Goal: Download file/media

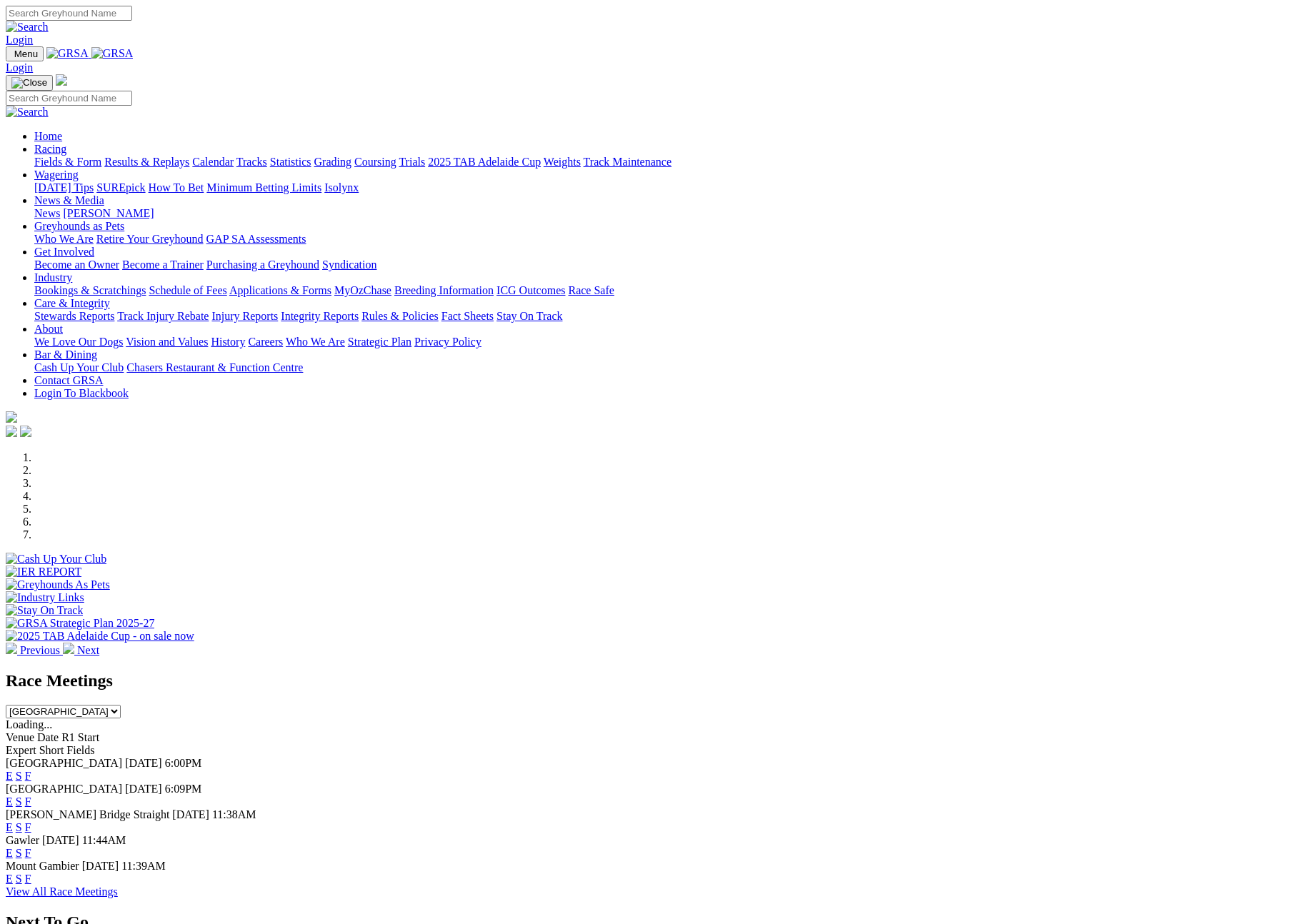
scroll to position [387, 0]
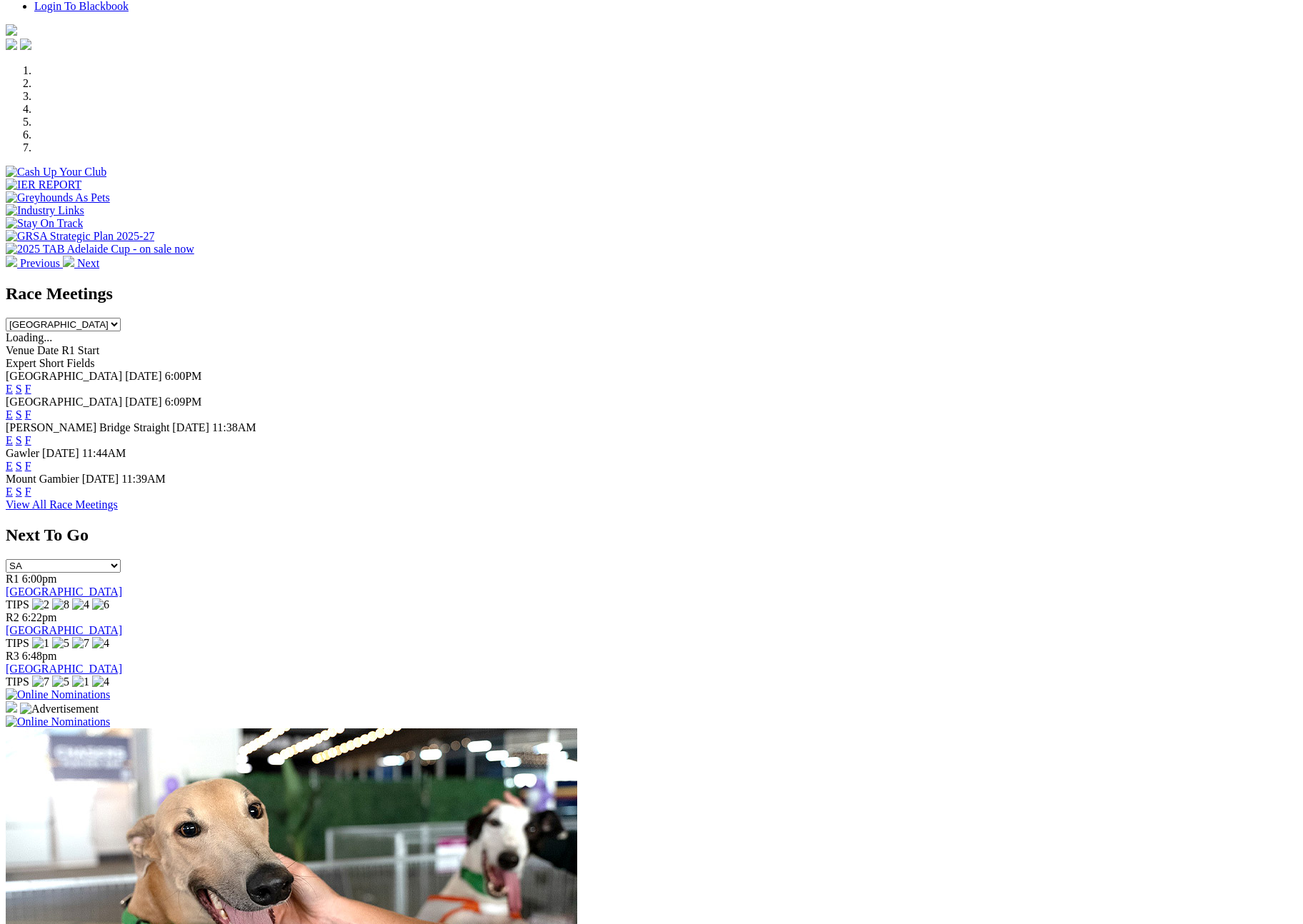
click at [121, 318] on select "South Australia New South Wales Northern Territory Queensland Tasmania Victoria…" at bounding box center [63, 325] width 115 height 14
select select "QLD"
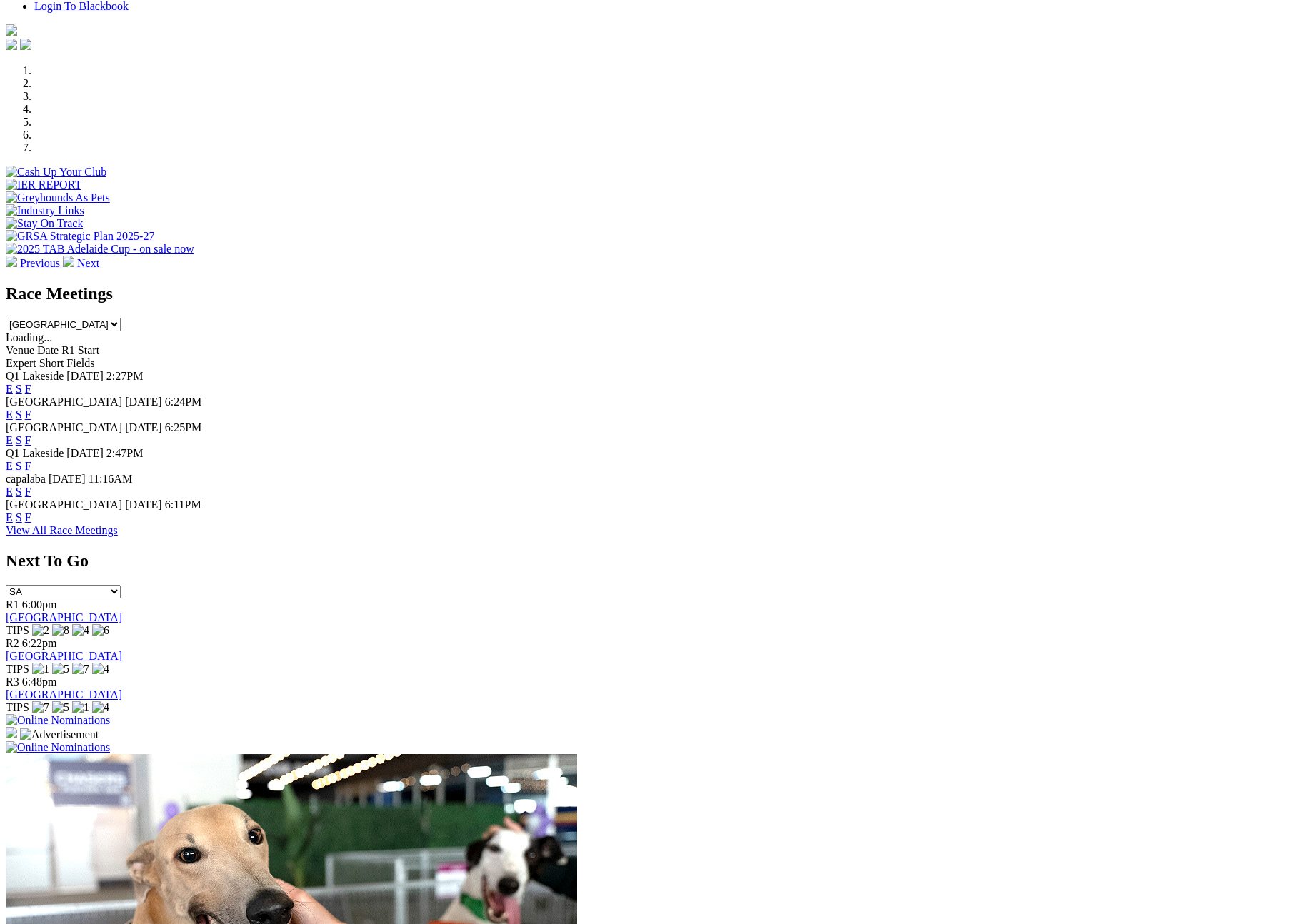
click at [32, 435] on link "F" at bounding box center [28, 441] width 6 height 12
drag, startPoint x: 839, startPoint y: 416, endPoint x: 840, endPoint y: 454, distance: 38.0
click at [32, 460] on link "F" at bounding box center [28, 466] width 6 height 12
click at [32, 486] on link "F" at bounding box center [28, 492] width 6 height 12
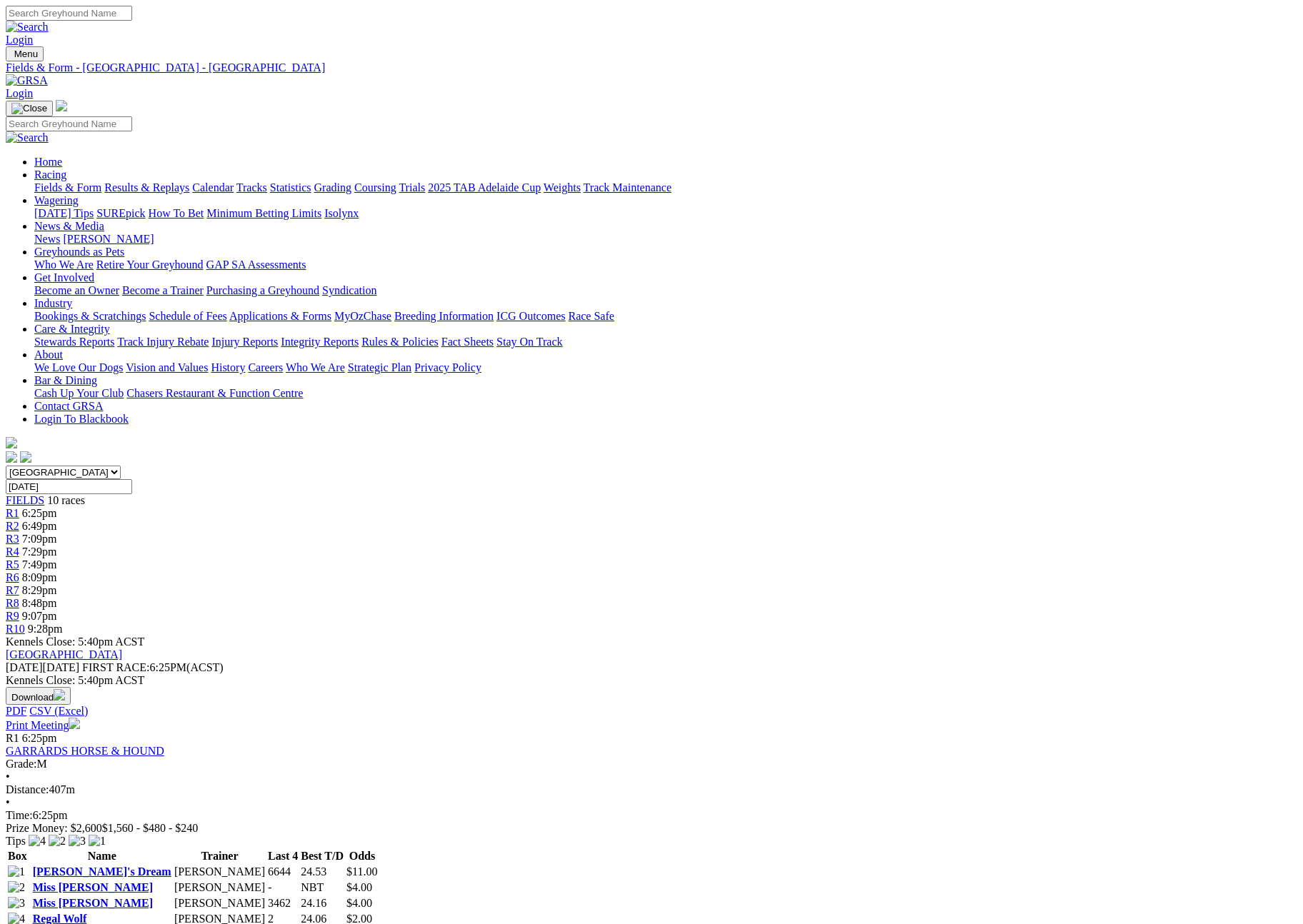
click at [70, 687] on button "Download" at bounding box center [38, 695] width 65 height 18
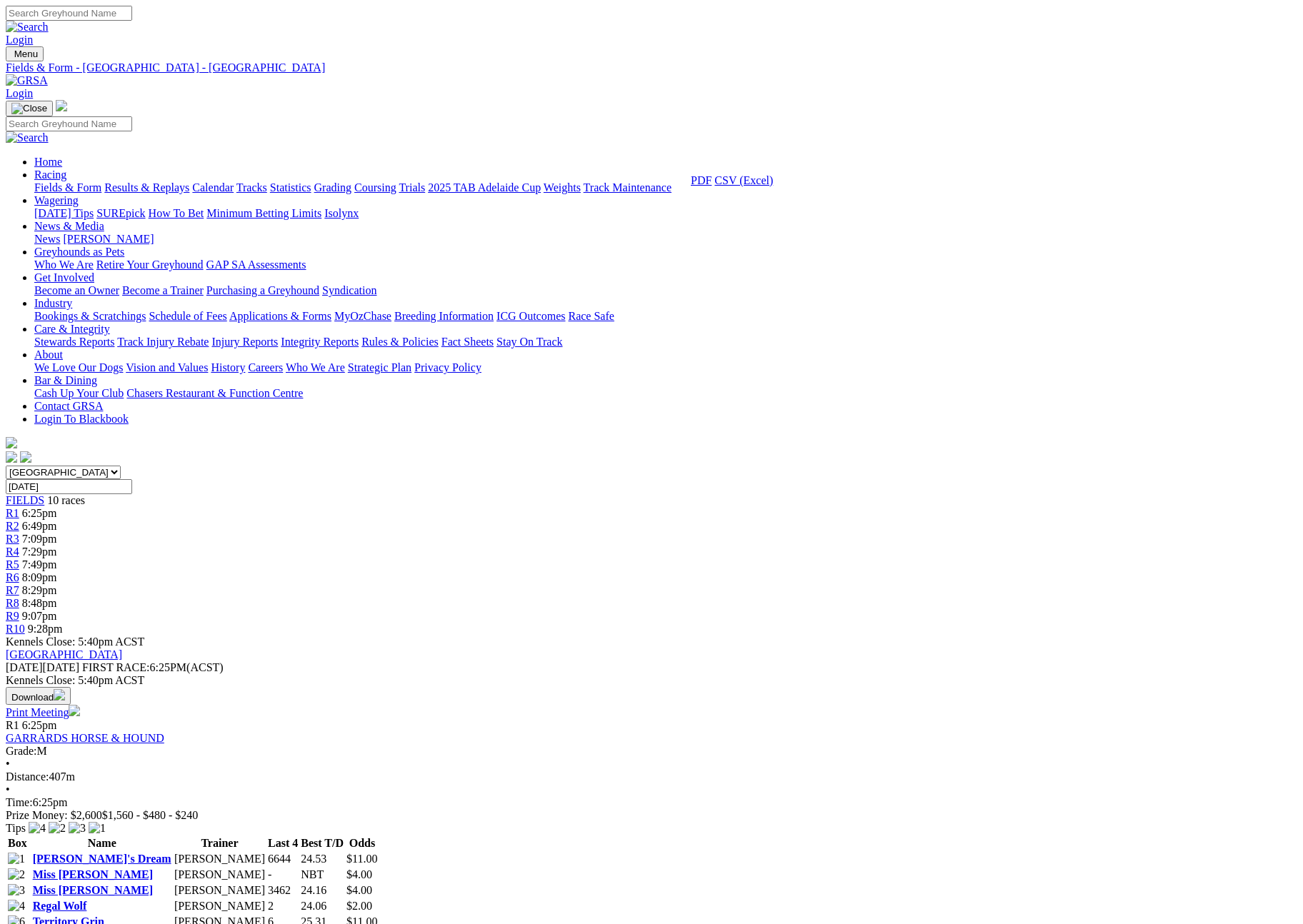
click at [773, 186] on link "CSV (Excel)" at bounding box center [744, 180] width 59 height 12
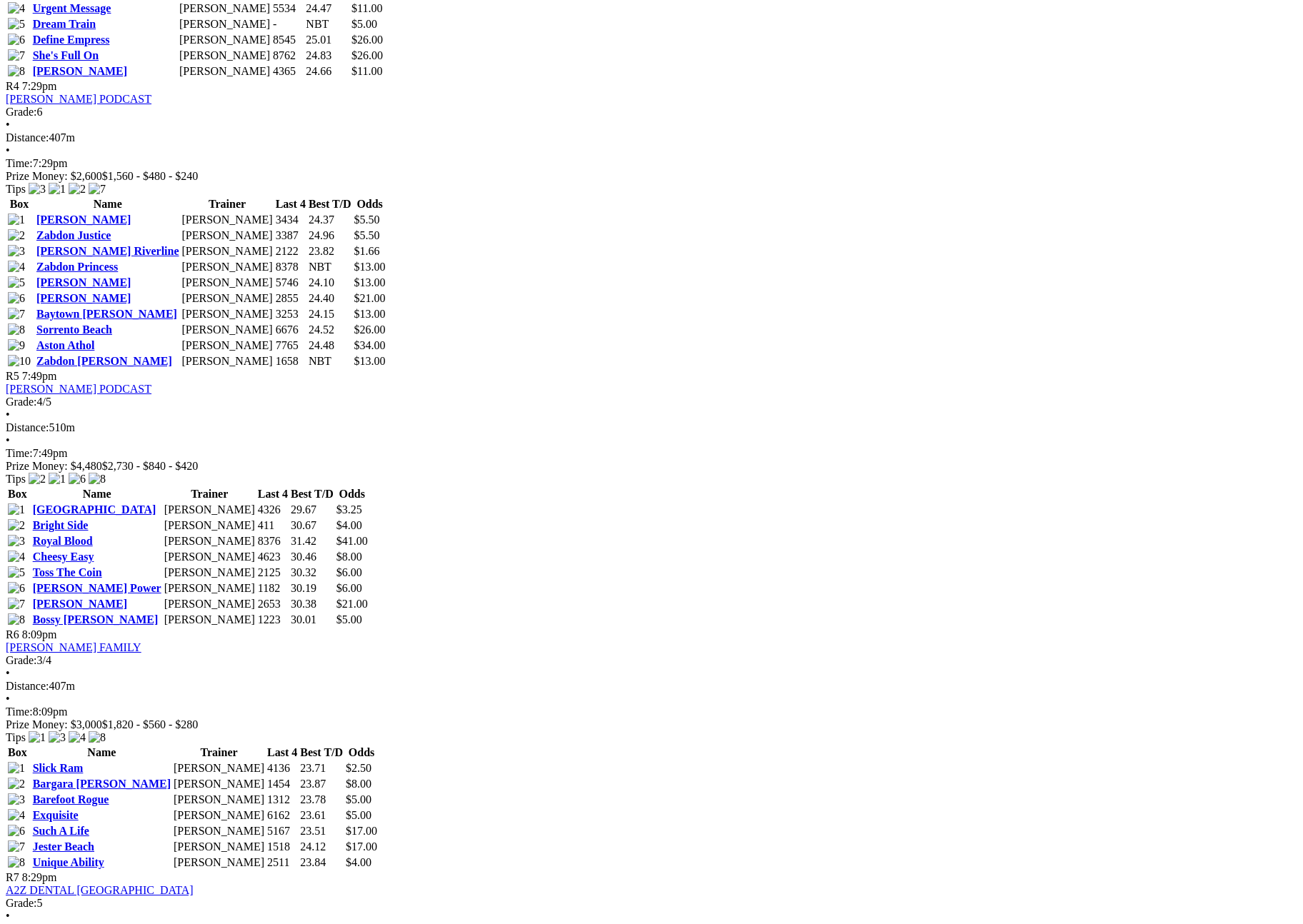
scroll to position [1460, 0]
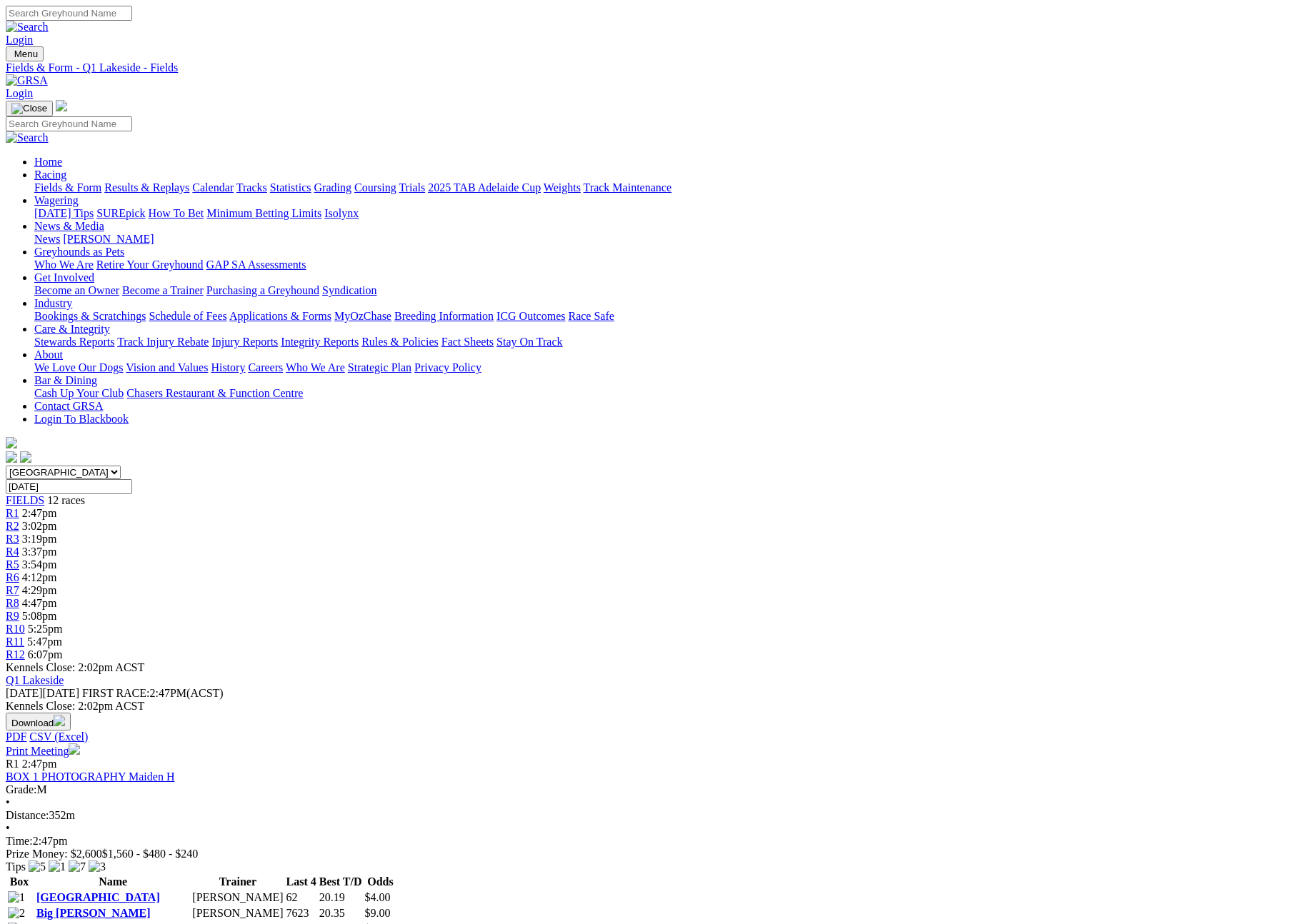
click at [70, 713] on button "Download" at bounding box center [38, 721] width 65 height 18
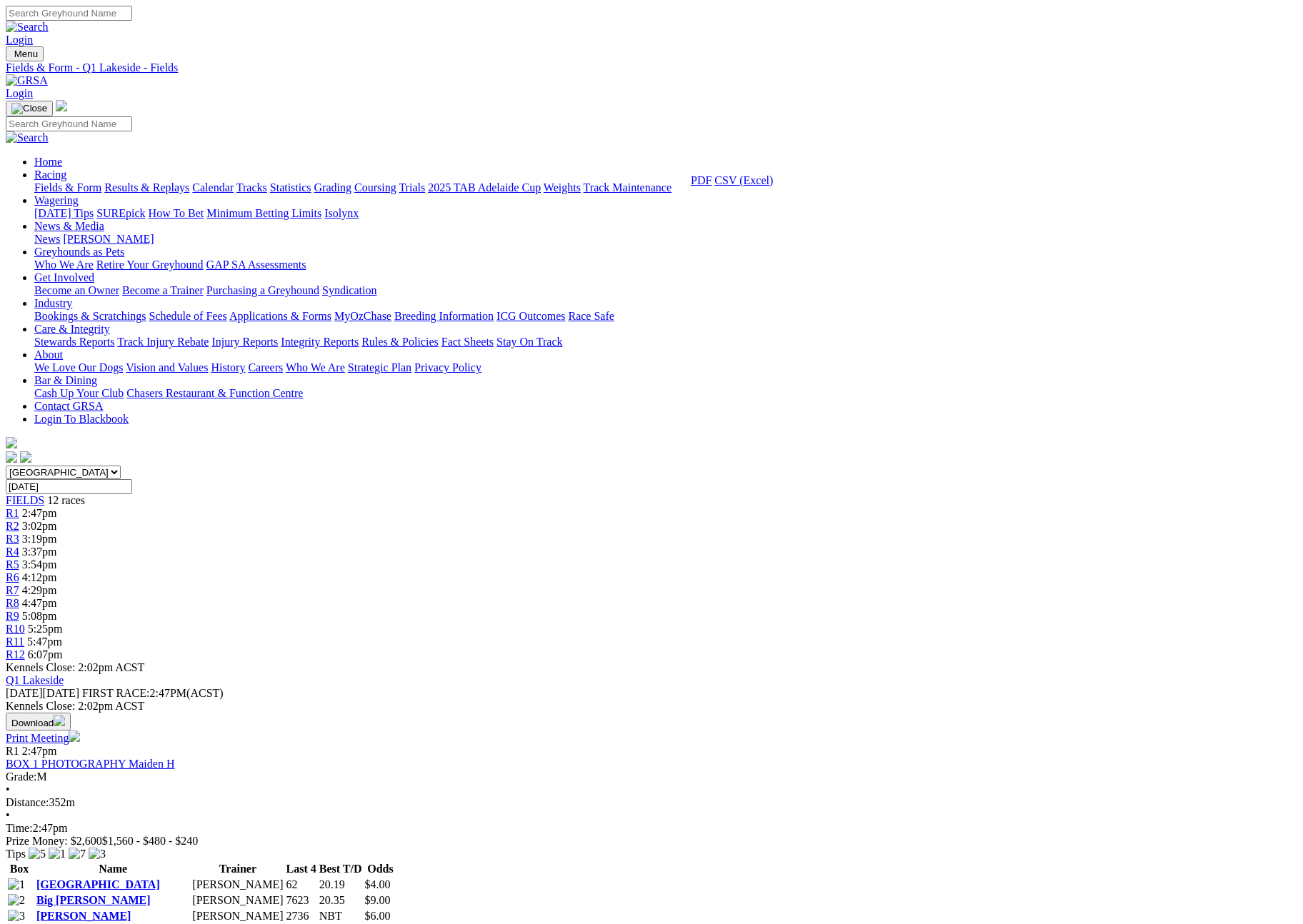
click at [773, 186] on link "CSV (Excel)" at bounding box center [744, 180] width 59 height 12
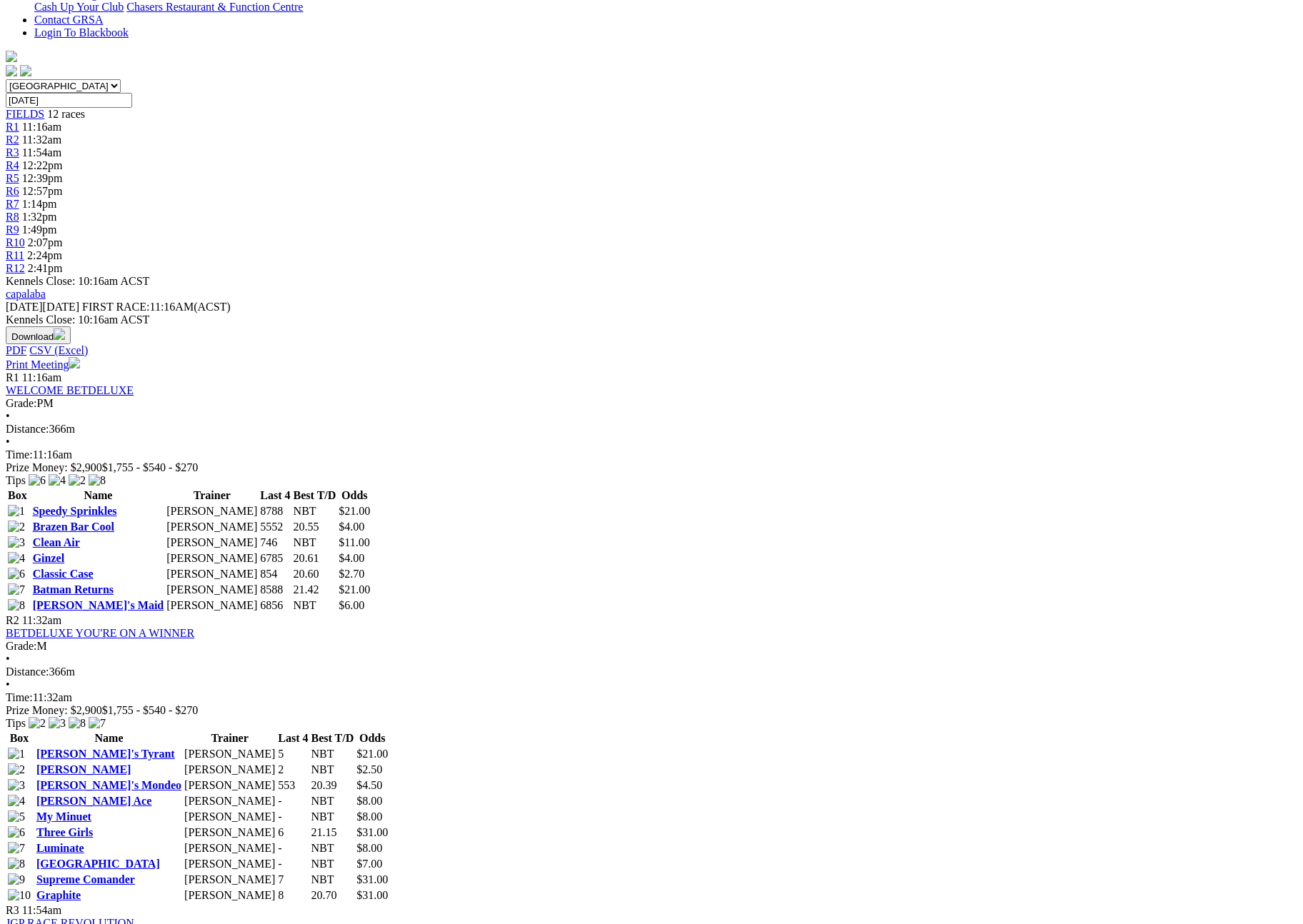
scroll to position [348, 0]
